Goal: Check status: Check status

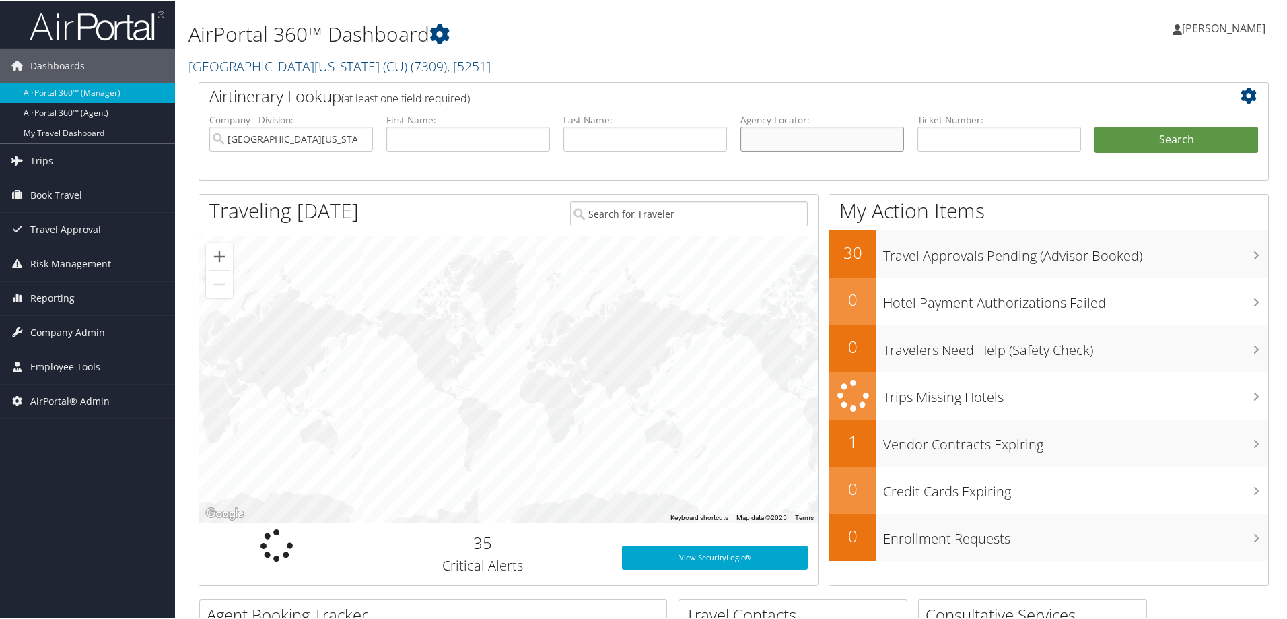
click at [753, 137] on input "text" at bounding box center [822, 137] width 164 height 25
paste input "BNBSCW"
type input "BNBSCW"
click at [1160, 146] on button "Search" at bounding box center [1177, 138] width 164 height 27
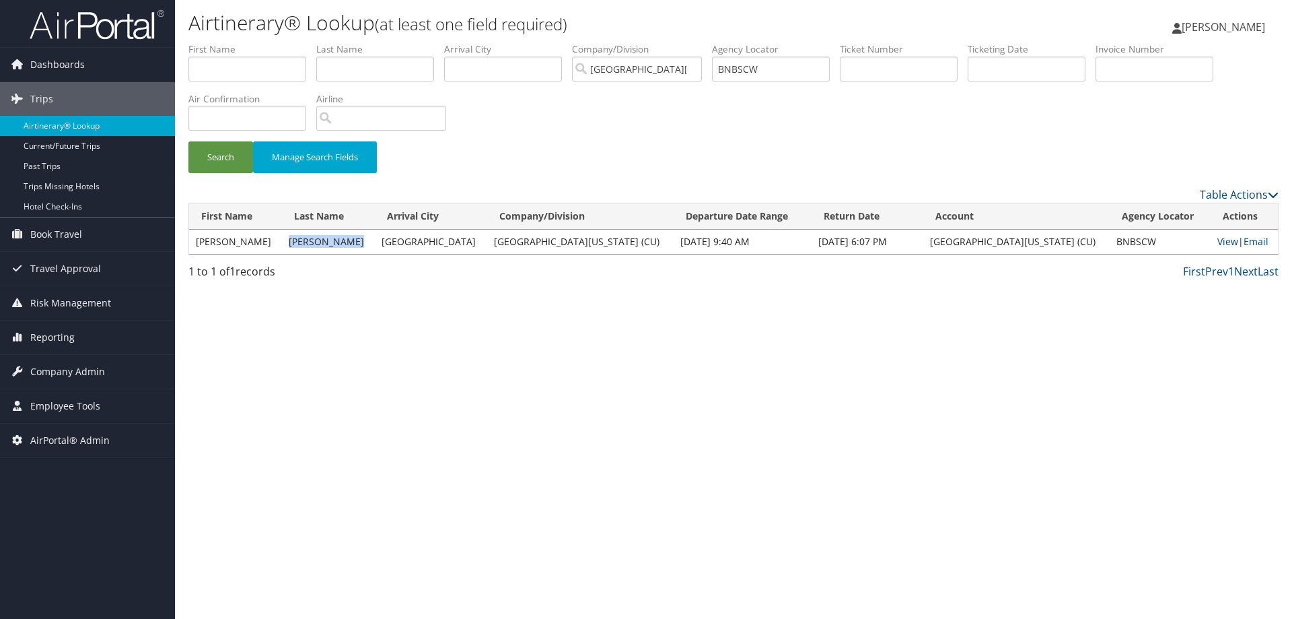
drag, startPoint x: 359, startPoint y: 240, endPoint x: 281, endPoint y: 244, distance: 77.5
click at [282, 244] on td "[PERSON_NAME]" at bounding box center [328, 242] width 93 height 24
copy td "[PERSON_NAME]"
drag, startPoint x: 775, startPoint y: 63, endPoint x: 658, endPoint y: 59, distance: 117.2
click at [653, 42] on ul "First Name Last Name Departure City Arrival City Company/Division University of…" at bounding box center [733, 42] width 1090 height 0
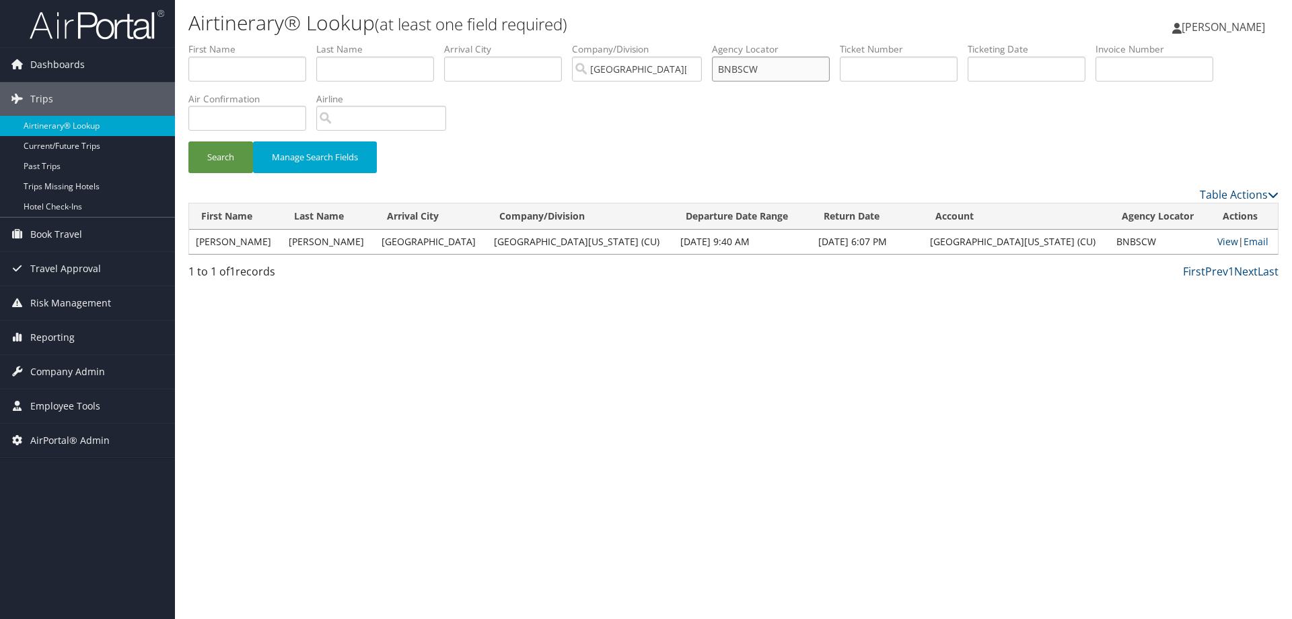
paste input "JCJJB"
type input "BJCJJB"
click at [220, 160] on button "Search" at bounding box center [220, 157] width 65 height 32
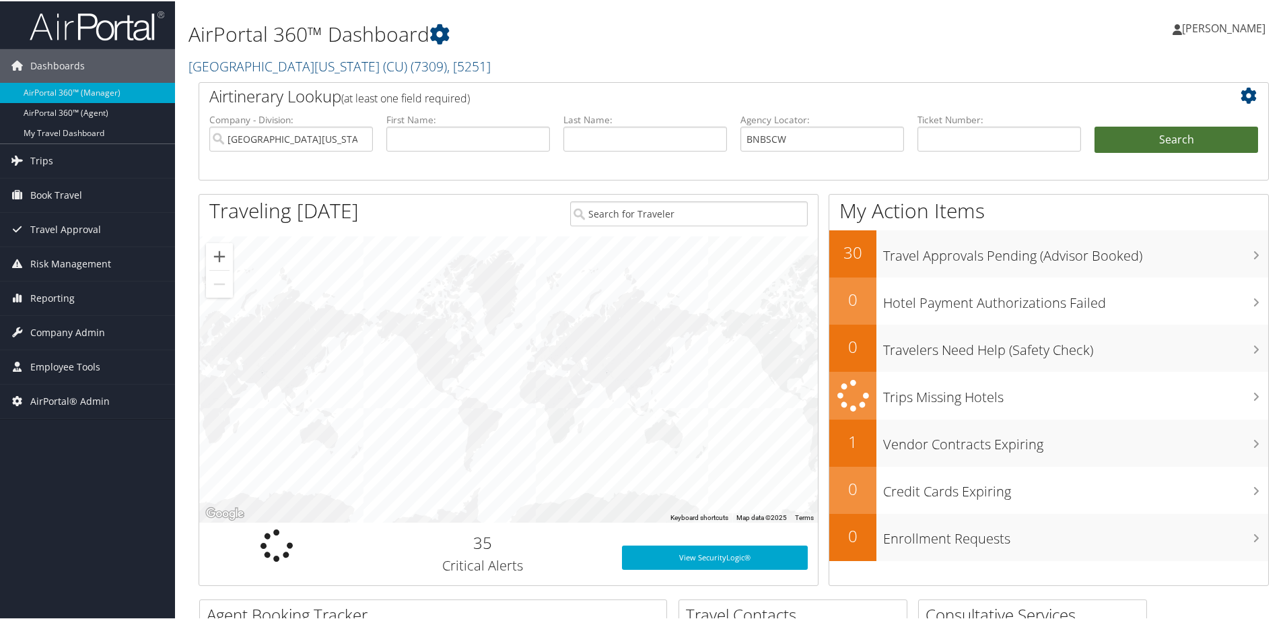
click at [1157, 137] on button "Search" at bounding box center [1177, 138] width 164 height 27
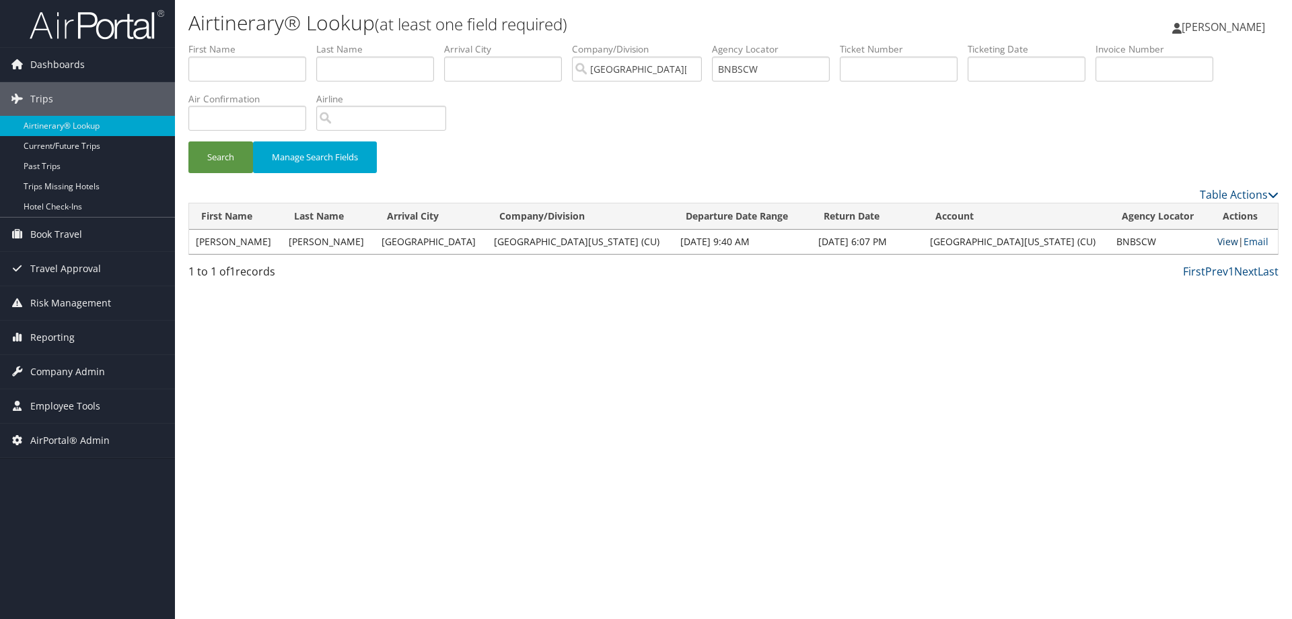
click at [1218, 244] on link "View" at bounding box center [1228, 241] width 21 height 13
drag, startPoint x: 788, startPoint y: 77, endPoint x: 653, endPoint y: 64, distance: 136.0
click at [653, 42] on ul "First Name Last Name Departure City Arrival City Company/Division [GEOGRAPHIC_D…" at bounding box center [733, 42] width 1090 height 0
paste input "JCJJB"
type input "BJCJJB"
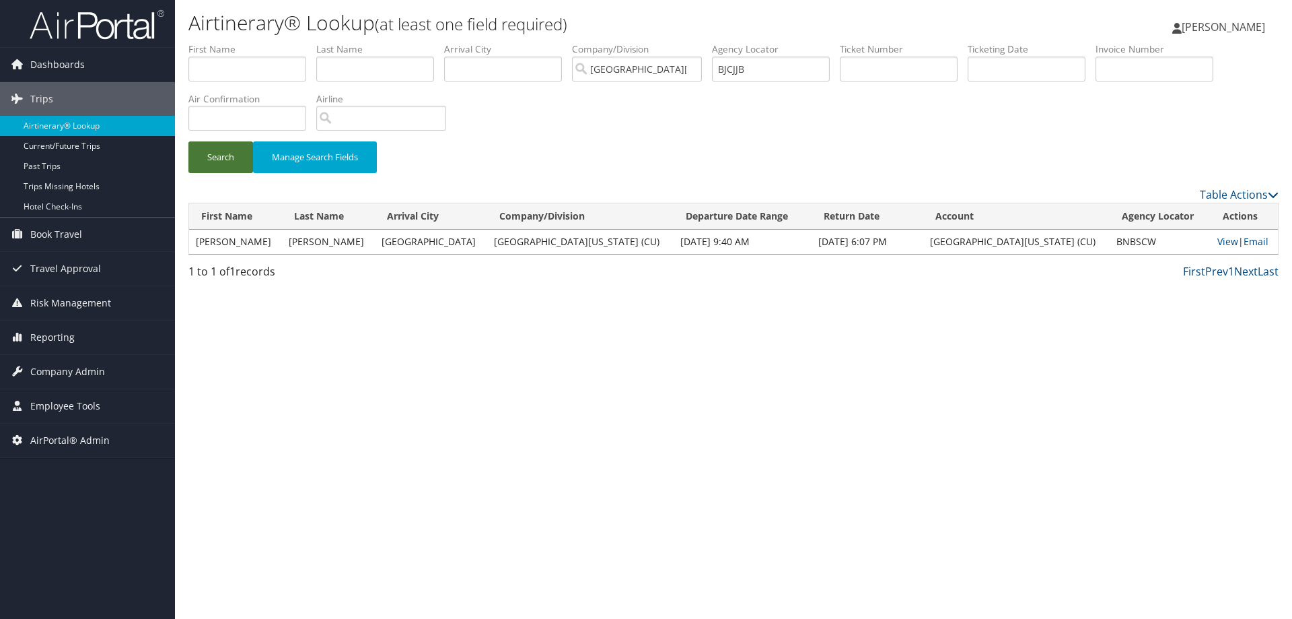
click at [216, 150] on button "Search" at bounding box center [220, 157] width 65 height 32
click at [1211, 248] on td "View | Email" at bounding box center [1244, 242] width 67 height 24
click at [1218, 244] on link "View" at bounding box center [1228, 241] width 21 height 13
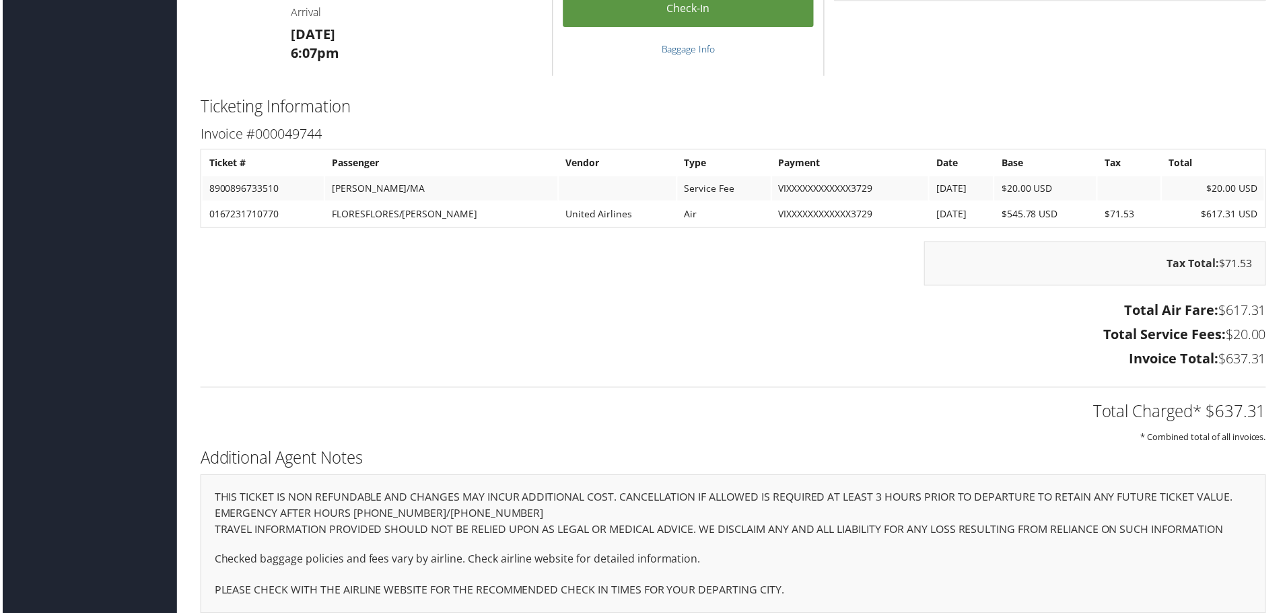
scroll to position [1144, 0]
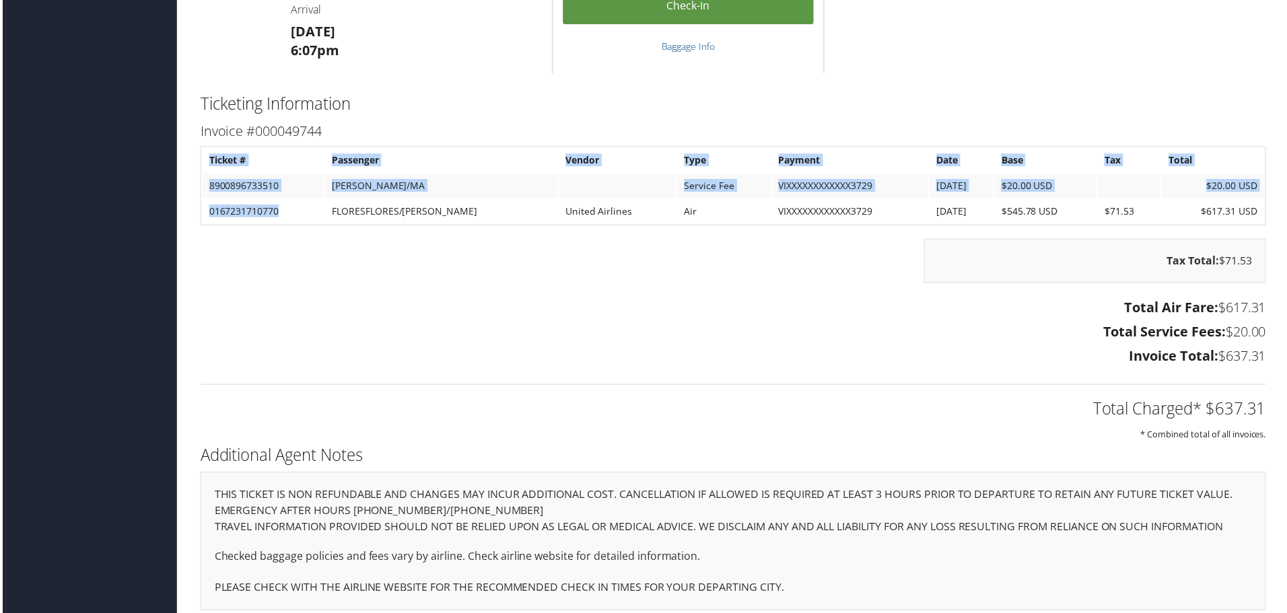
drag, startPoint x: 290, startPoint y: 212, endPoint x: 195, endPoint y: 211, distance: 95.6
click at [195, 211] on div "Invoice #000049744 Ticket # Passenger Vendor Type Payment Date Base Tax Total 8…" at bounding box center [733, 246] width 1090 height 252
click at [283, 216] on td "0167231710770" at bounding box center [262, 212] width 122 height 24
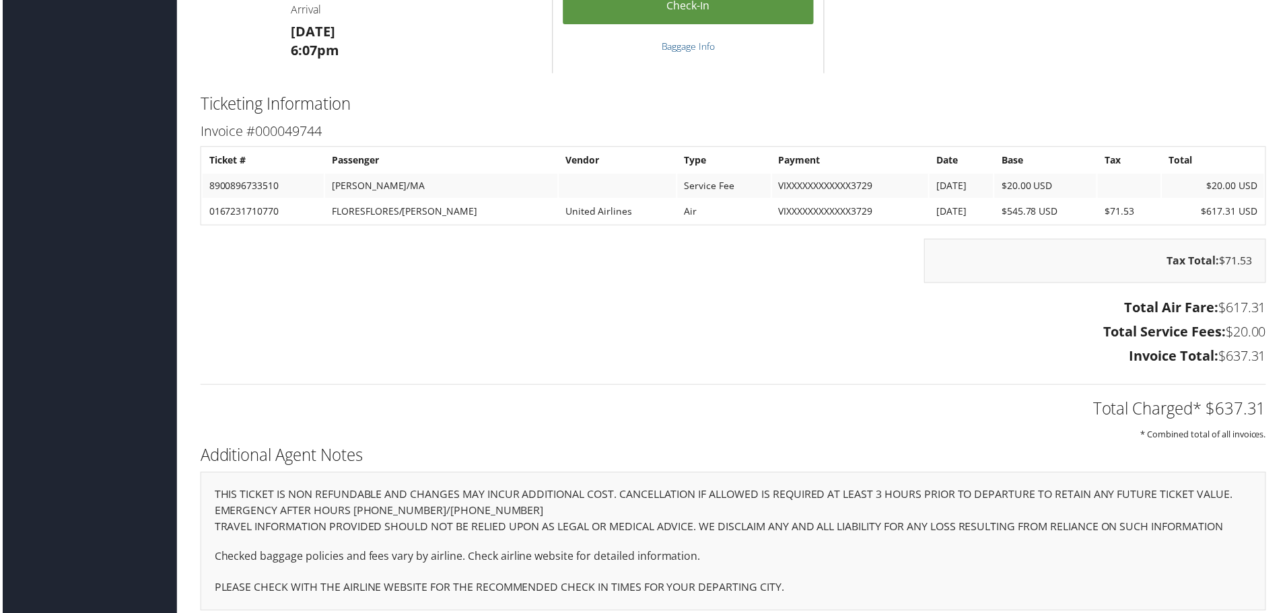
click at [278, 213] on td "0167231710770" at bounding box center [262, 212] width 122 height 24
click at [281, 211] on td "0167231710770" at bounding box center [262, 212] width 122 height 24
click at [314, 207] on td "0167231710770" at bounding box center [262, 212] width 122 height 24
drag, startPoint x: 302, startPoint y: 215, endPoint x: 207, endPoint y: 206, distance: 94.6
click at [207, 206] on td "0167231710770" at bounding box center [262, 212] width 122 height 24
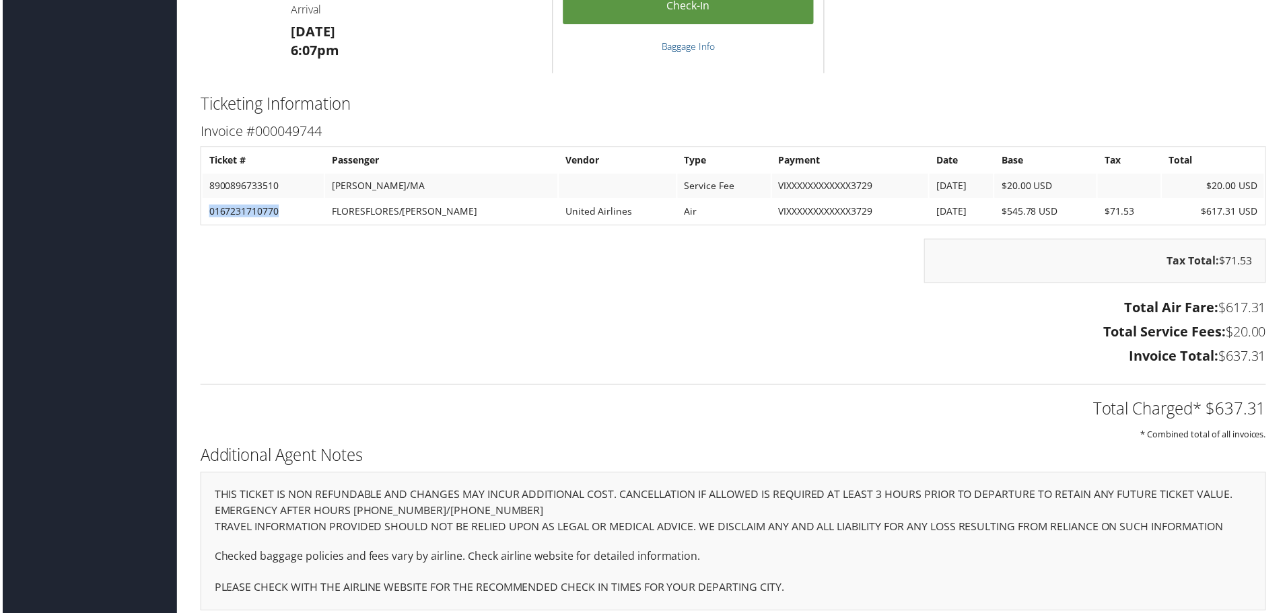
copy td "0167231710770"
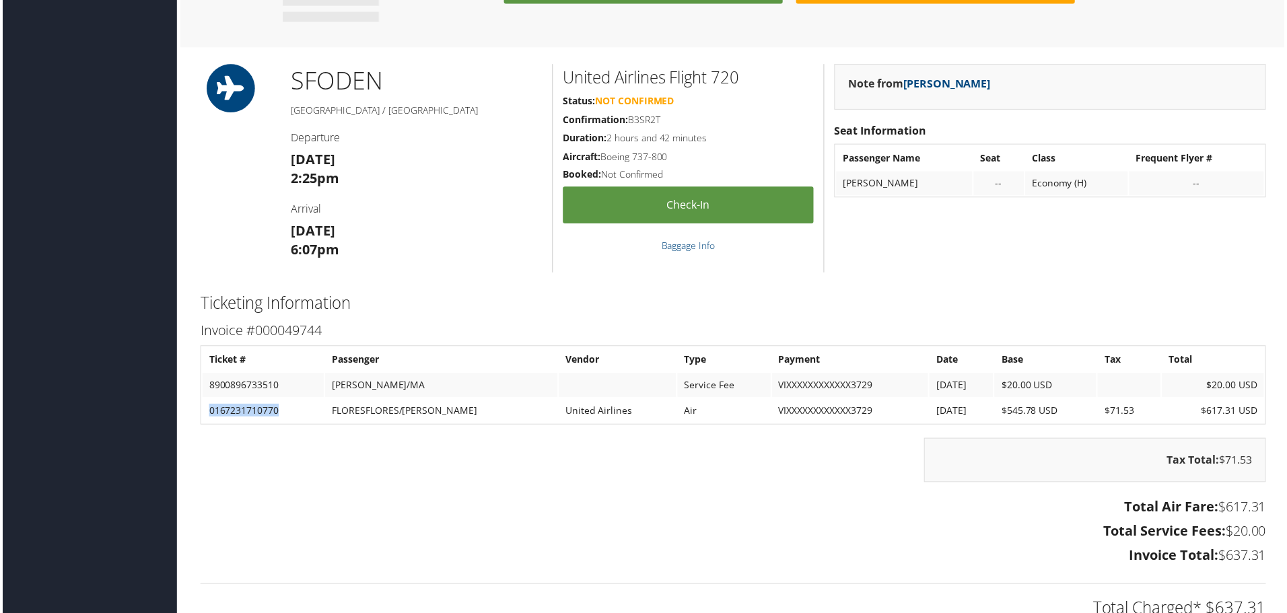
scroll to position [1010, 0]
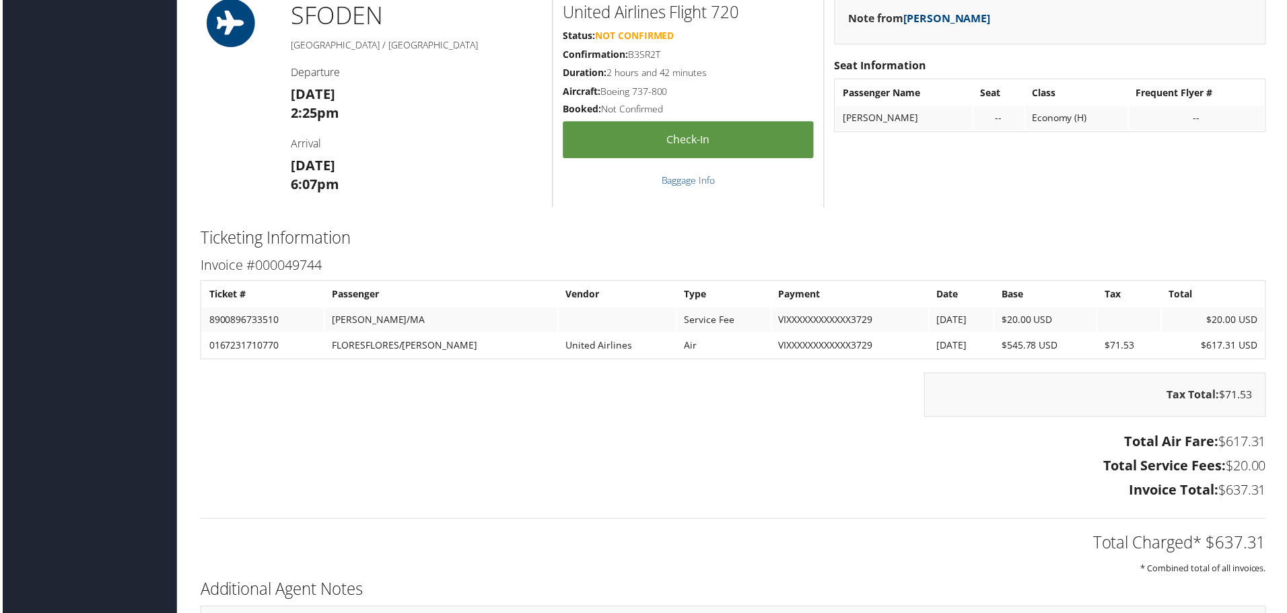
click at [627, 495] on h3 "Invoice Total: $637.31" at bounding box center [734, 492] width 1070 height 19
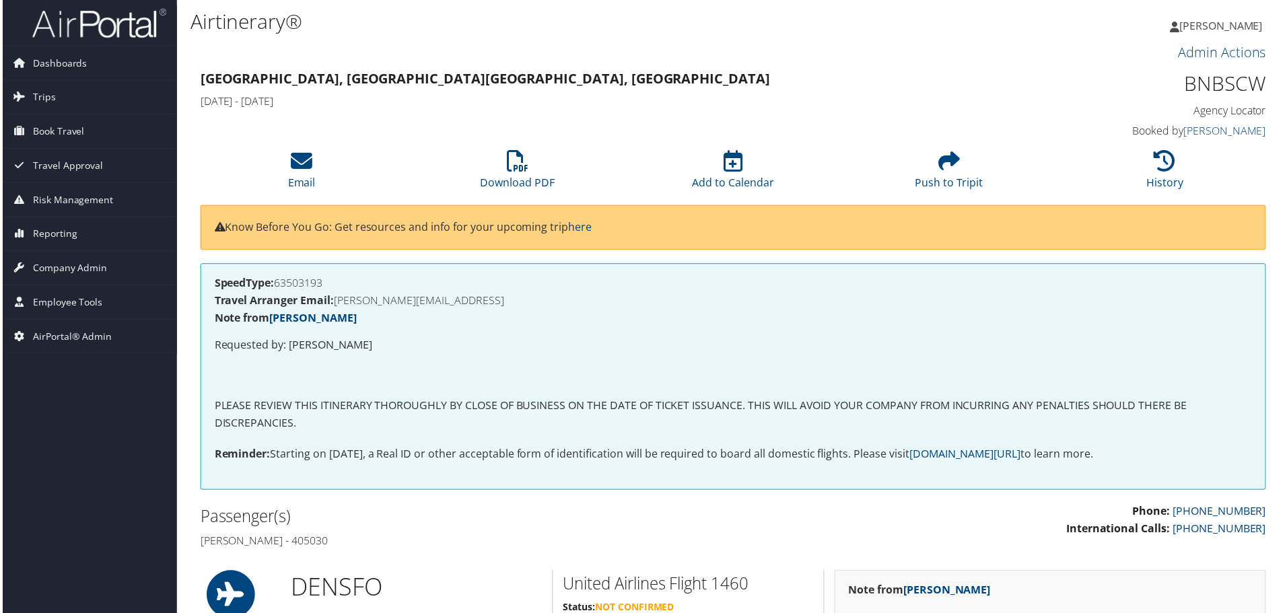
scroll to position [0, 0]
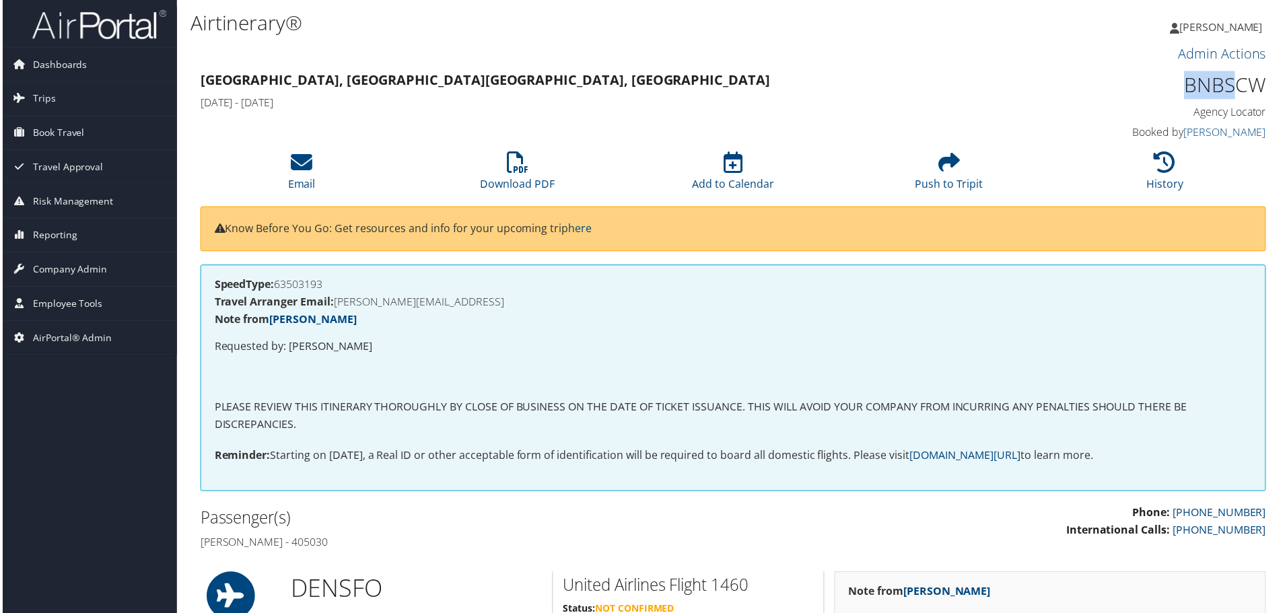
drag, startPoint x: 1232, startPoint y: 81, endPoint x: 1222, endPoint y: 98, distance: 19.1
click at [1154, 84] on h1 "BNBSCW" at bounding box center [1142, 85] width 252 height 28
click at [1264, 90] on div "BNBSCW Agency Locator Agency Locator BNBSCW Booked by Shannon Gorham Booked by …" at bounding box center [1142, 107] width 273 height 77
drag, startPoint x: 1263, startPoint y: 89, endPoint x: 1180, endPoint y: 87, distance: 83.5
click at [1180, 87] on div "BNBSCW Agency Locator Agency Locator BNBSCW Booked by Shannon Gorham Booked by …" at bounding box center [1142, 107] width 273 height 77
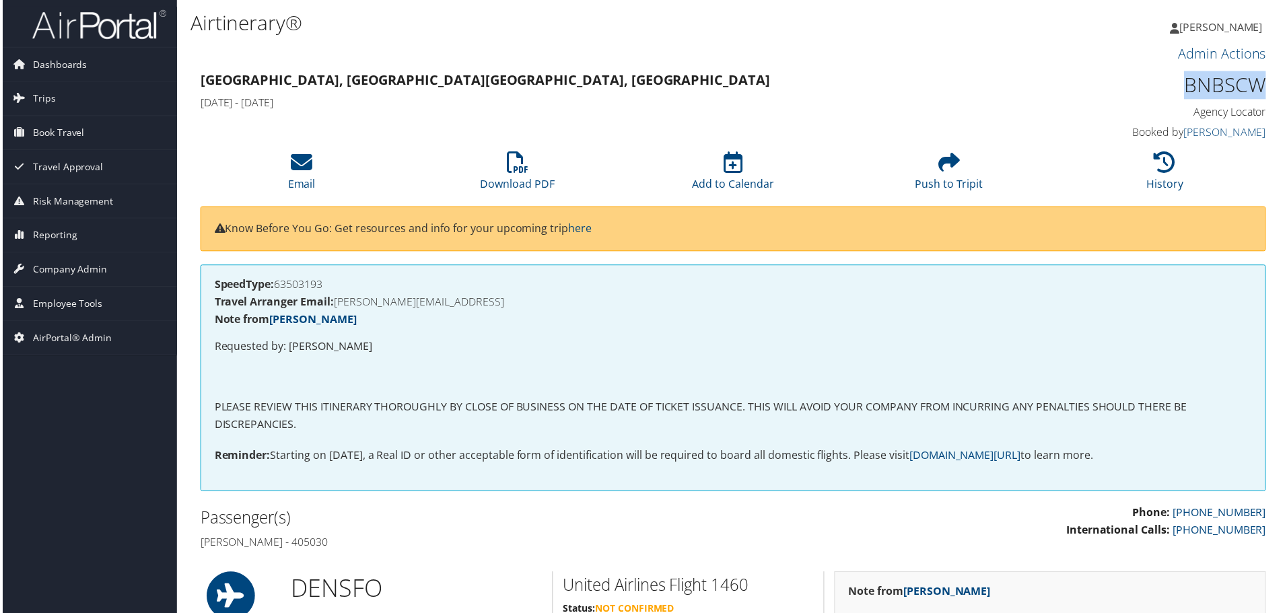
copy h1 "BNBSCW"
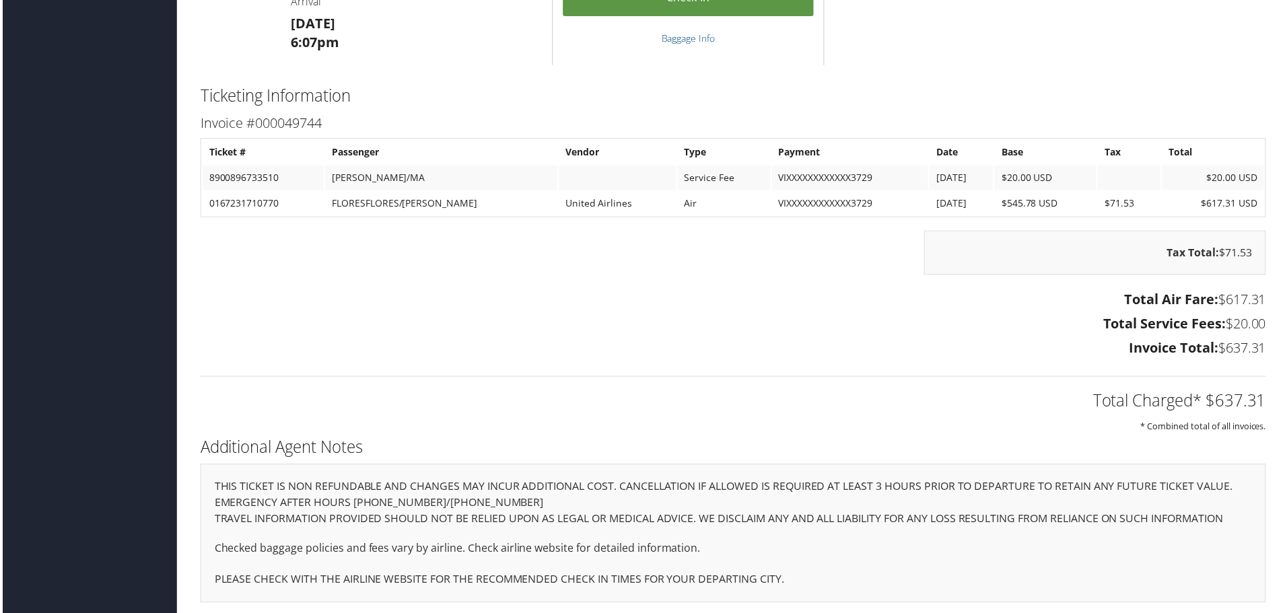
scroll to position [1158, 0]
drag, startPoint x: 285, startPoint y: 172, endPoint x: 198, endPoint y: 168, distance: 87.6
click at [198, 168] on div "Invoice #000049744 Ticket # Passenger Vendor Type Payment Date Base Tax Total 8…" at bounding box center [733, 238] width 1090 height 252
copy div "Ticket # Passenger Vendor Type Payment Date Base Tax Total 8900896733510"
click at [292, 192] on td "0167231710770" at bounding box center [262, 204] width 122 height 24
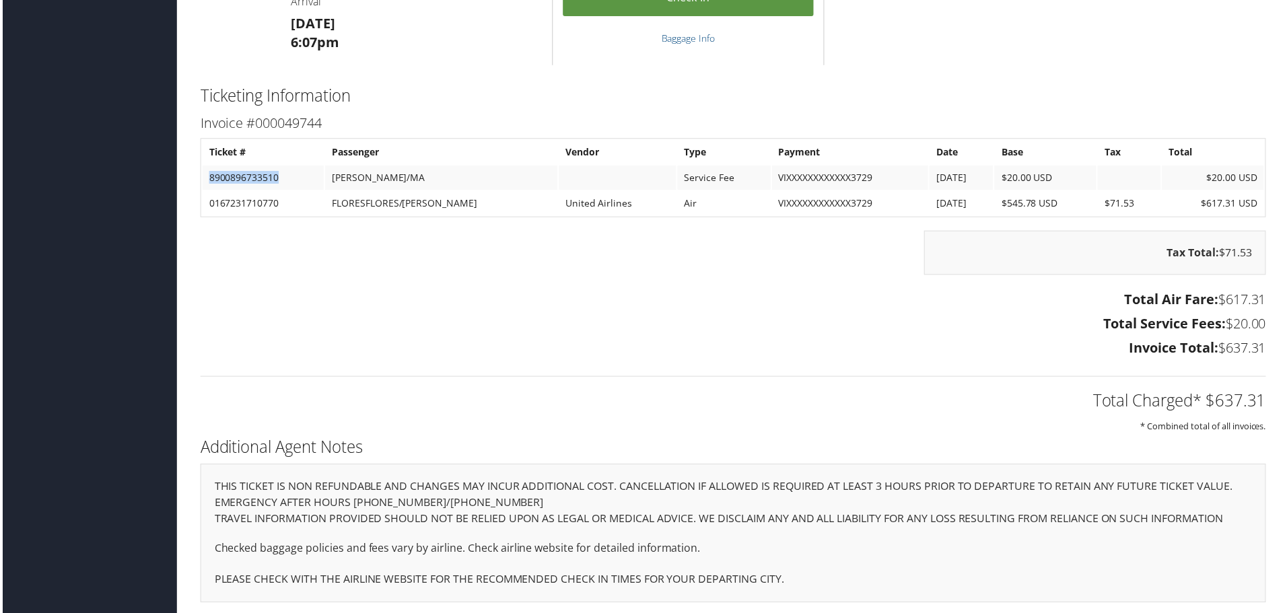
drag, startPoint x: 291, startPoint y: 169, endPoint x: 208, endPoint y: 176, distance: 83.1
click at [208, 176] on td "8900896733510" at bounding box center [262, 178] width 122 height 24
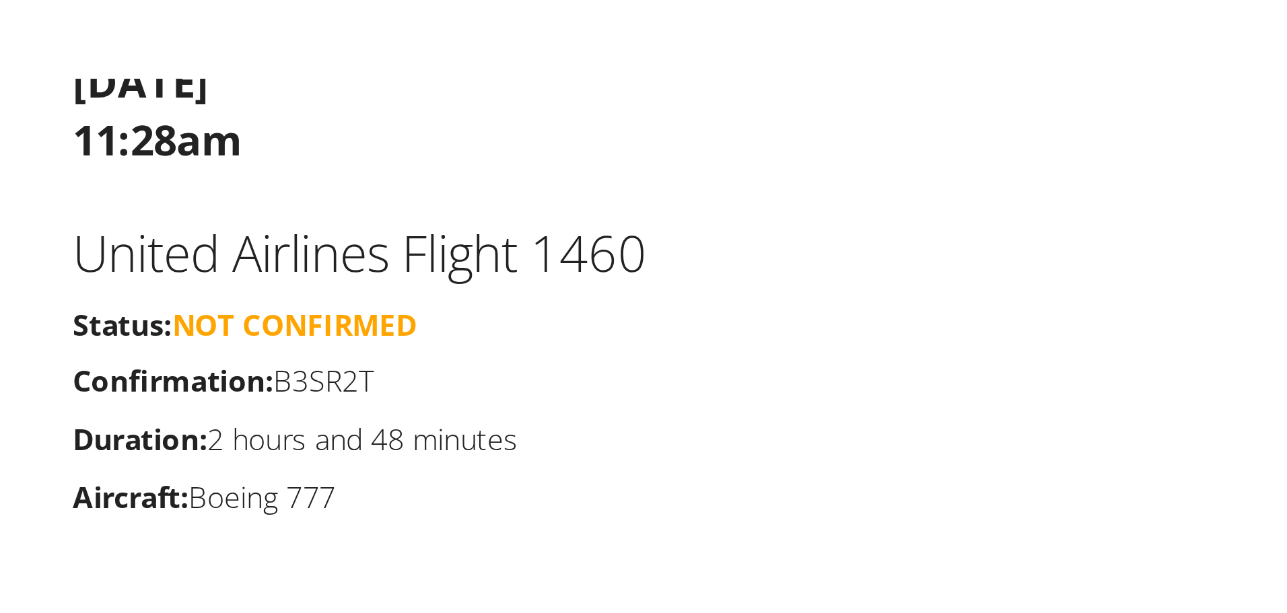
scroll to position [1023, 0]
